Goal: Task Accomplishment & Management: Use online tool/utility

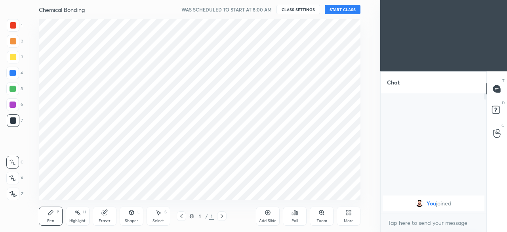
scroll to position [39418, 39250]
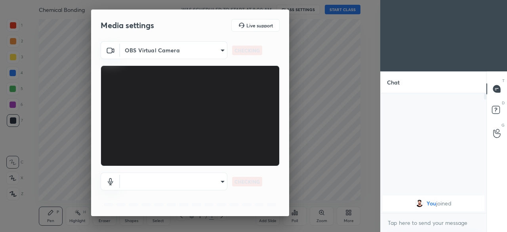
click at [342, 211] on div "Media settings Live support OBS Virtual Camera aa55fa7f5bb3570478bd02fec72bce79…" at bounding box center [190, 116] width 380 height 232
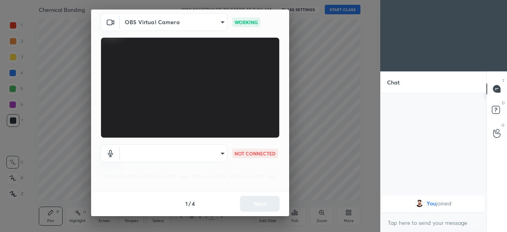
click at [221, 156] on body "1 2 3 4 5 6 7 C X Z C X Z E E Erase all H H Chemical Bonding WAS SCHEDULED TO S…" at bounding box center [253, 116] width 507 height 232
click at [177, 151] on div at bounding box center [253, 116] width 507 height 232
click at [218, 153] on body "1 2 3 4 5 6 7 C X Z C X Z E E Erase all H H Chemical Bonding WAS SCHEDULED TO S…" at bounding box center [253, 116] width 507 height 232
click at [217, 152] on div at bounding box center [253, 116] width 507 height 232
click at [217, 154] on div at bounding box center [253, 116] width 507 height 232
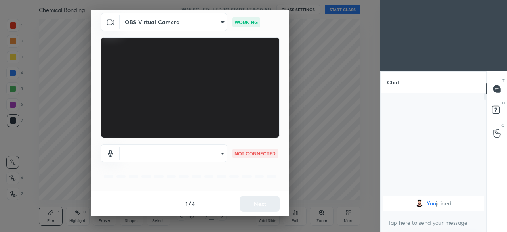
click at [212, 154] on body "1 2 3 4 5 6 7 C X Z C X Z E E Erase all H H Chemical Bonding WAS SCHEDULED TO S…" at bounding box center [253, 116] width 507 height 232
click at [233, 182] on div at bounding box center [253, 116] width 507 height 232
click at [298, 169] on div "Media settings Live support OBS Virtual Camera aa55fa7f5bb3570478bd02fec72bce79…" at bounding box center [190, 116] width 380 height 232
click at [220, 158] on body "1 2 3 4 5 6 7 C X Z C X Z E E Erase all H H Chemical Bonding WAS SCHEDULED TO S…" at bounding box center [253, 116] width 507 height 232
click at [216, 158] on div at bounding box center [253, 116] width 507 height 232
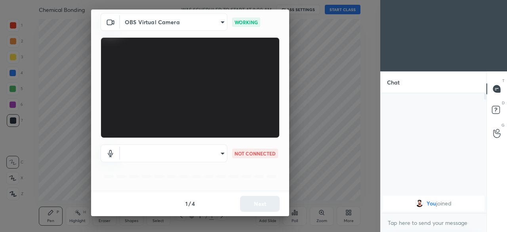
click at [238, 154] on p "NOT CONNECTED" at bounding box center [254, 153] width 41 height 7
click at [223, 154] on body "1 2 3 4 5 6 7 C X Z C X Z E E Erase all H H Chemical Bonding WAS SCHEDULED TO S…" at bounding box center [253, 116] width 507 height 232
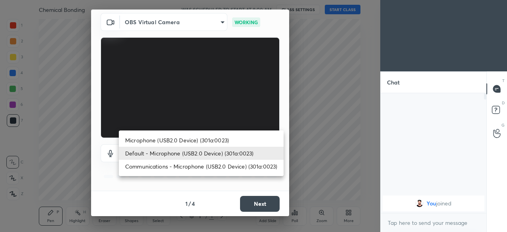
click at [225, 153] on li "Default - Microphone (USB2.0 Device) (301a:0023)" at bounding box center [201, 153] width 165 height 13
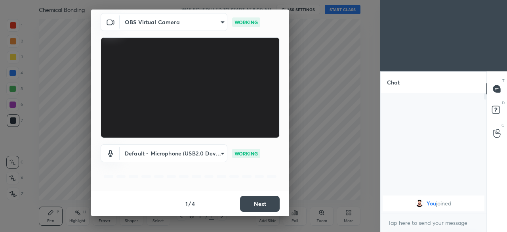
click at [247, 199] on button "Next" at bounding box center [260, 204] width 40 height 16
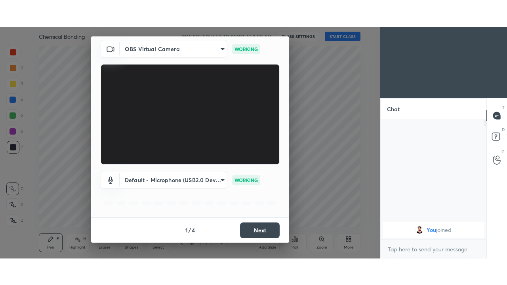
scroll to position [0, 0]
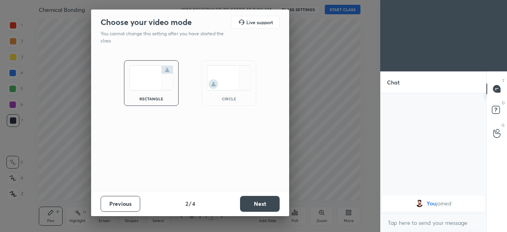
click at [260, 206] on button "Next" at bounding box center [260, 204] width 40 height 16
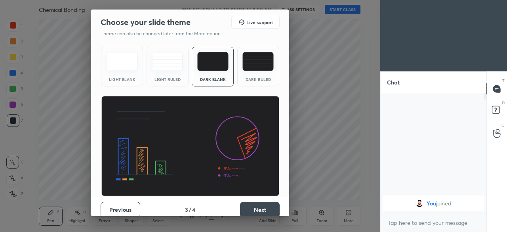
click at [261, 207] on button "Next" at bounding box center [260, 210] width 40 height 16
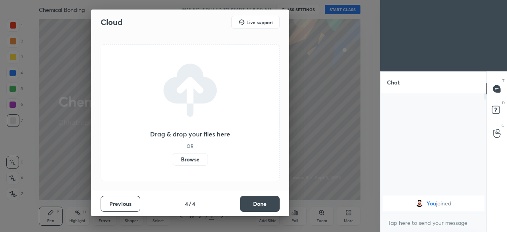
click at [187, 160] on label "Browse" at bounding box center [190, 159] width 35 height 13
click at [173, 160] on input "Browse" at bounding box center [173, 159] width 0 height 13
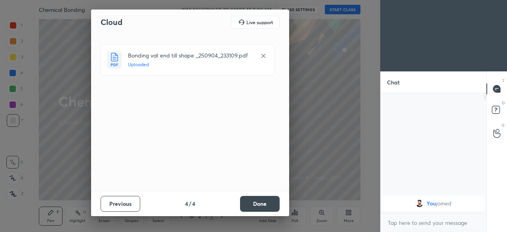
click at [272, 204] on button "Done" at bounding box center [260, 204] width 40 height 16
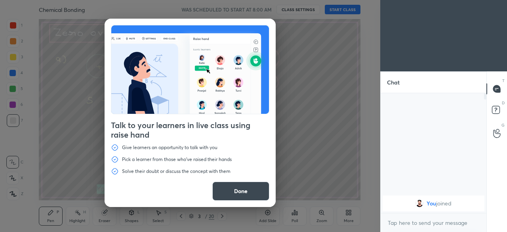
click at [256, 195] on button "Done" at bounding box center [240, 190] width 57 height 19
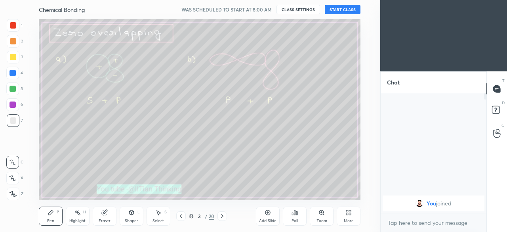
click at [340, 220] on div "More" at bounding box center [349, 215] width 24 height 19
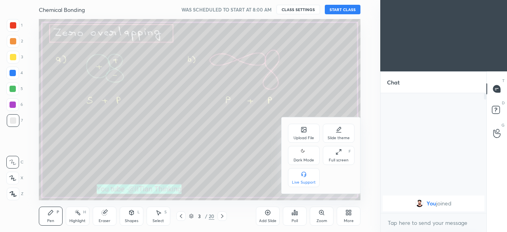
click at [301, 154] on icon at bounding box center [304, 152] width 6 height 10
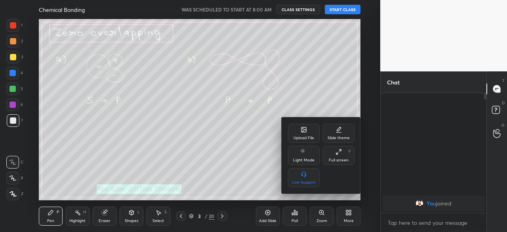
click at [334, 157] on div "Full screen F" at bounding box center [339, 155] width 32 height 19
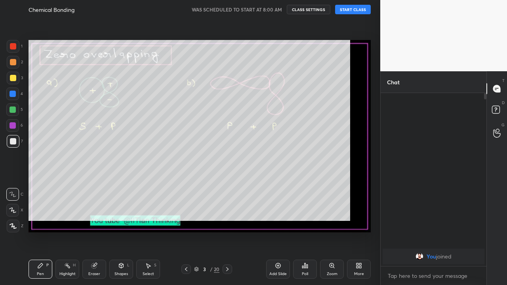
scroll to position [105, 103]
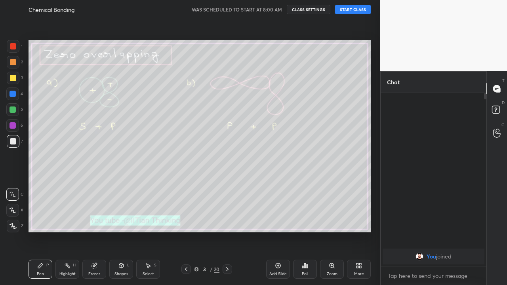
click at [12, 144] on div at bounding box center [13, 141] width 6 height 6
click at [276, 231] on icon at bounding box center [278, 265] width 5 height 5
click at [354, 10] on button "START CLASS" at bounding box center [353, 10] width 36 height 10
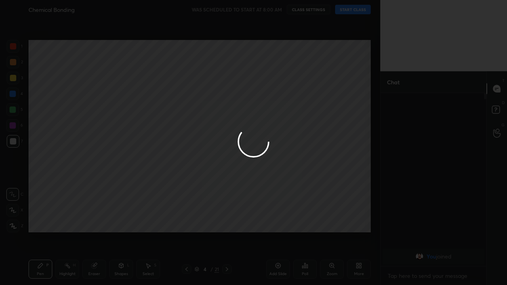
type textarea "x"
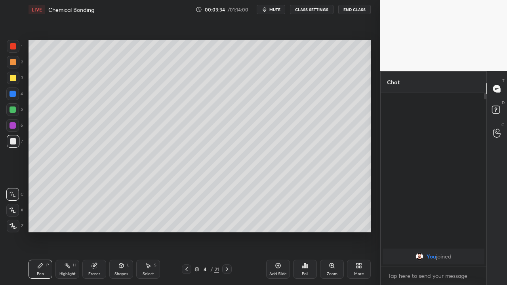
click at [14, 111] on div at bounding box center [13, 110] width 6 height 6
click at [122, 231] on icon at bounding box center [121, 265] width 4 height 5
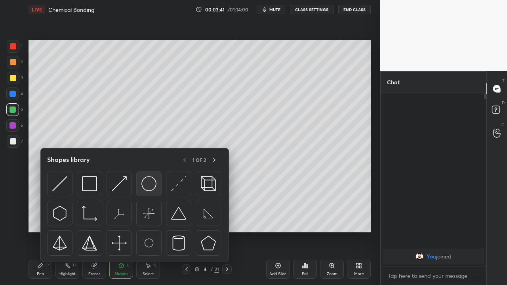
click at [151, 187] on img at bounding box center [148, 183] width 15 height 15
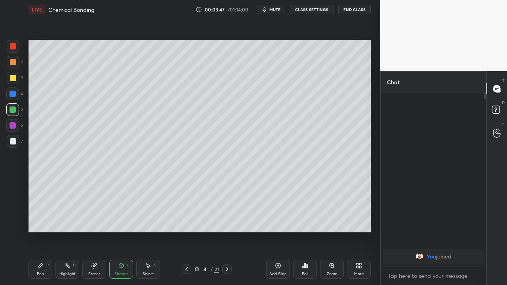
click at [187, 231] on icon at bounding box center [186, 269] width 6 height 6
click at [228, 231] on icon at bounding box center [227, 269] width 6 height 6
click at [39, 231] on div "Pen P" at bounding box center [41, 269] width 24 height 19
click at [94, 231] on div "Eraser" at bounding box center [94, 274] width 12 height 4
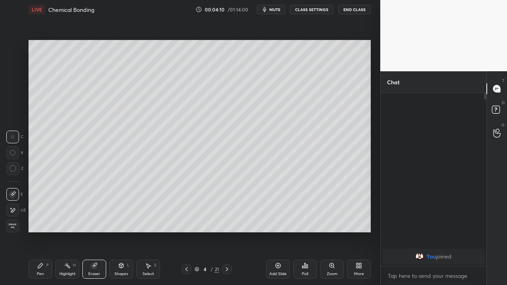
click at [119, 231] on icon at bounding box center [121, 265] width 4 height 5
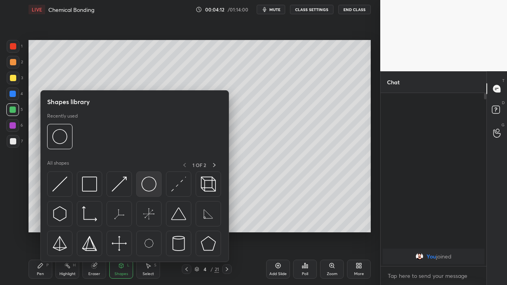
click at [148, 191] on img at bounding box center [148, 184] width 15 height 15
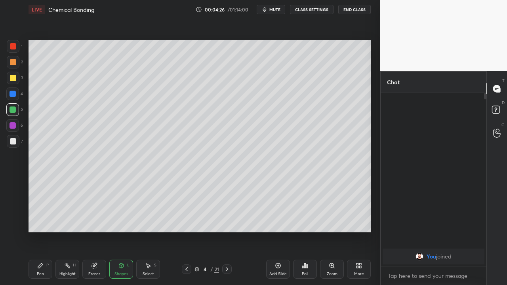
click at [97, 231] on div "Eraser" at bounding box center [94, 274] width 12 height 4
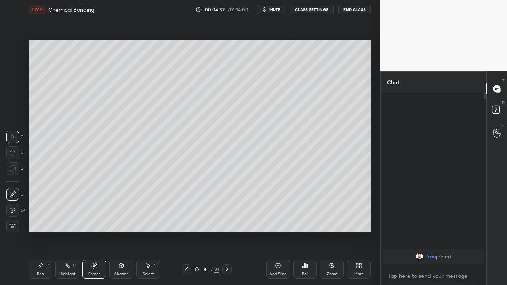
click at [42, 231] on div "Pen P" at bounding box center [41, 269] width 24 height 19
click at [12, 141] on div at bounding box center [13, 141] width 6 height 6
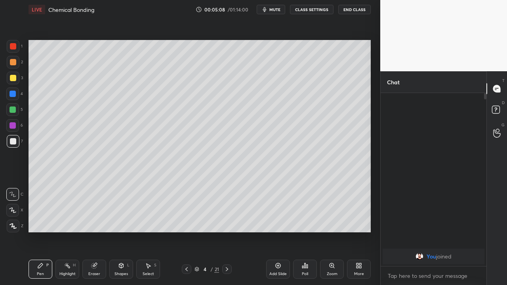
click at [13, 79] on div at bounding box center [13, 78] width 6 height 6
click at [275, 231] on icon at bounding box center [278, 266] width 6 height 6
click at [14, 142] on div at bounding box center [13, 141] width 6 height 6
click at [122, 231] on div "Shapes" at bounding box center [120, 274] width 13 height 4
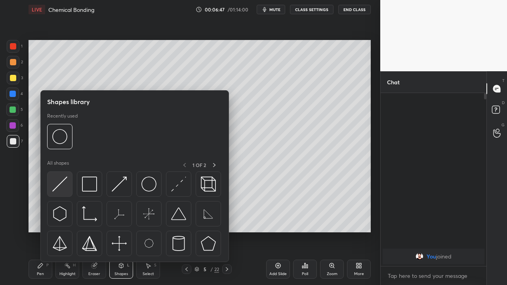
click at [60, 185] on img at bounding box center [59, 184] width 15 height 15
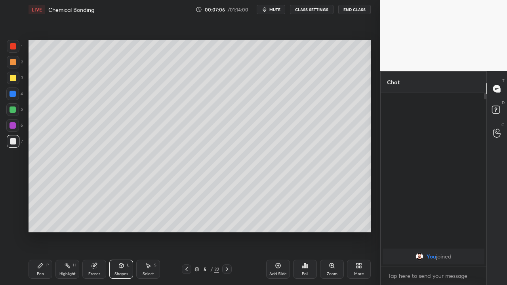
click at [12, 109] on div at bounding box center [13, 110] width 6 height 6
click at [44, 231] on div "Pen P" at bounding box center [41, 269] width 24 height 19
click at [276, 231] on icon at bounding box center [278, 265] width 5 height 5
click at [16, 81] on div at bounding box center [13, 78] width 13 height 13
click at [120, 231] on icon at bounding box center [121, 265] width 4 height 5
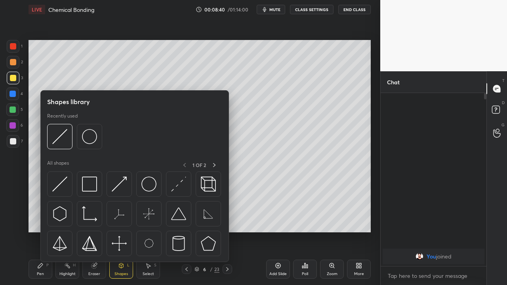
click at [63, 187] on img at bounding box center [59, 184] width 15 height 15
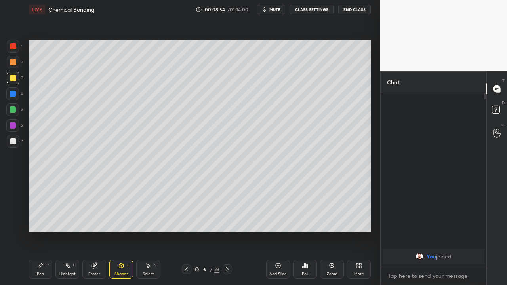
click at [15, 142] on div at bounding box center [13, 141] width 6 height 6
click at [95, 231] on icon at bounding box center [93, 265] width 5 height 5
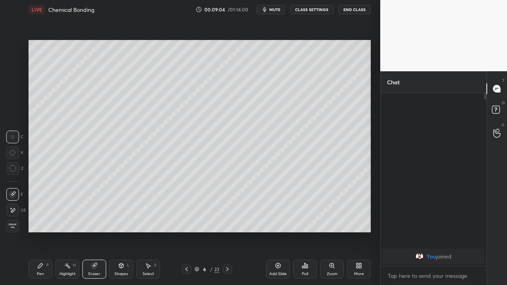
click at [44, 231] on div "Pen P" at bounding box center [41, 269] width 24 height 19
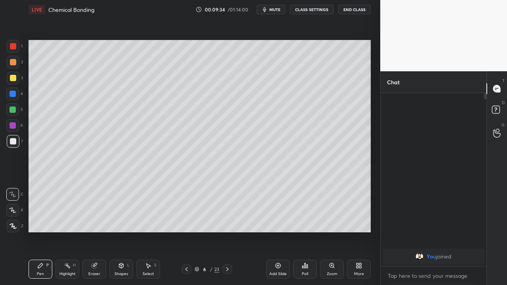
click at [11, 110] on div at bounding box center [13, 110] width 6 height 6
click at [277, 231] on icon at bounding box center [278, 266] width 6 height 6
click at [12, 81] on div at bounding box center [13, 78] width 13 height 13
click at [120, 231] on icon at bounding box center [121, 265] width 4 height 5
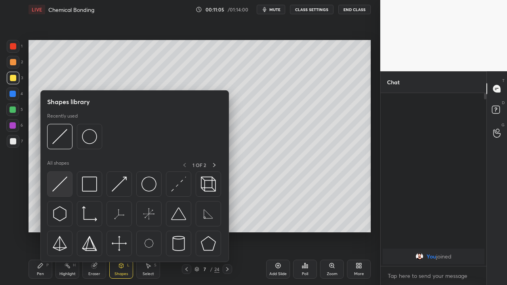
click at [64, 188] on img at bounding box center [59, 184] width 15 height 15
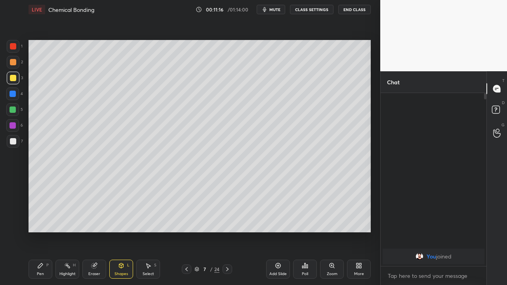
click at [11, 140] on div at bounding box center [13, 141] width 6 height 6
click at [42, 231] on div "Pen P" at bounding box center [41, 269] width 24 height 19
click at [11, 113] on div at bounding box center [12, 109] width 13 height 13
click at [186, 231] on icon at bounding box center [186, 269] width 6 height 6
click at [187, 231] on icon at bounding box center [186, 269] width 2 height 4
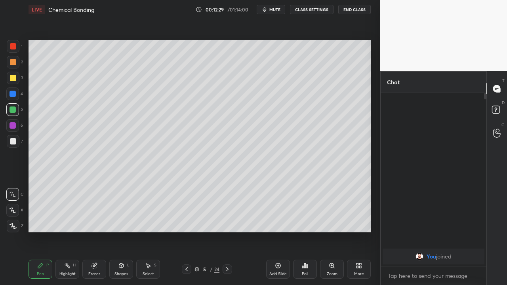
click at [185, 231] on icon at bounding box center [186, 269] width 6 height 6
click at [186, 231] on icon at bounding box center [186, 269] width 6 height 6
click at [227, 231] on icon at bounding box center [227, 269] width 6 height 6
click at [230, 231] on div at bounding box center [228, 270] width 10 height 10
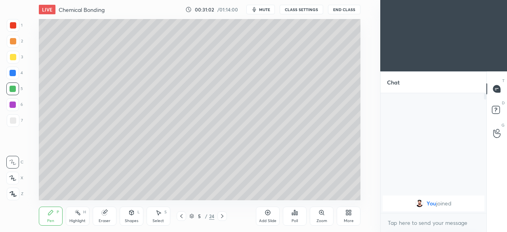
scroll to position [39418, 39250]
click at [349, 214] on icon at bounding box center [350, 214] width 2 height 2
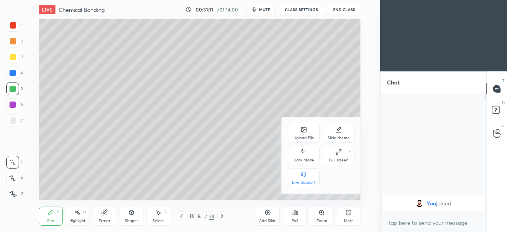
click at [303, 159] on div "Dark Mode" at bounding box center [303, 160] width 21 height 4
type textarea "x"
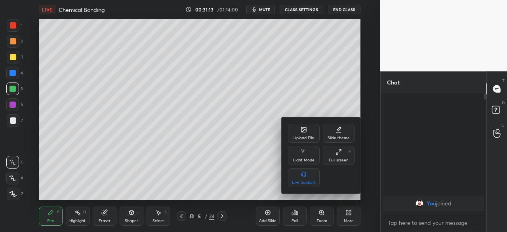
click at [268, 174] on div at bounding box center [253, 116] width 507 height 232
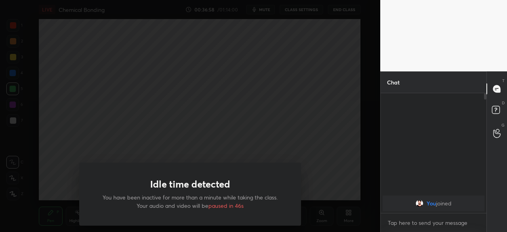
click at [323, 183] on div "Idle time detected You have been inactive for more than a minute while taking t…" at bounding box center [190, 116] width 380 height 232
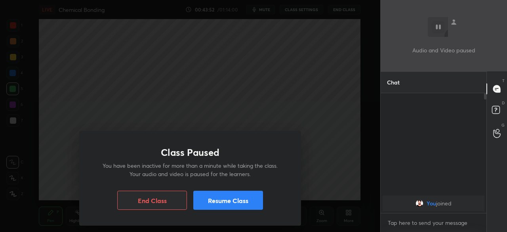
click at [226, 200] on button "Resume Class" at bounding box center [228, 199] width 70 height 19
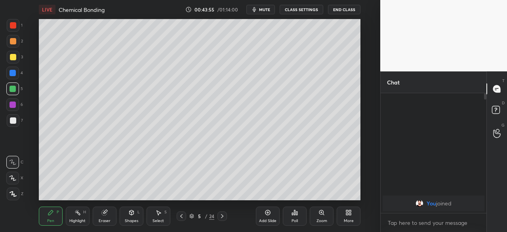
click at [221, 216] on icon at bounding box center [222, 216] width 6 height 6
click at [222, 216] on icon at bounding box center [222, 216] width 6 height 6
